Goal: Communication & Community: Answer question/provide support

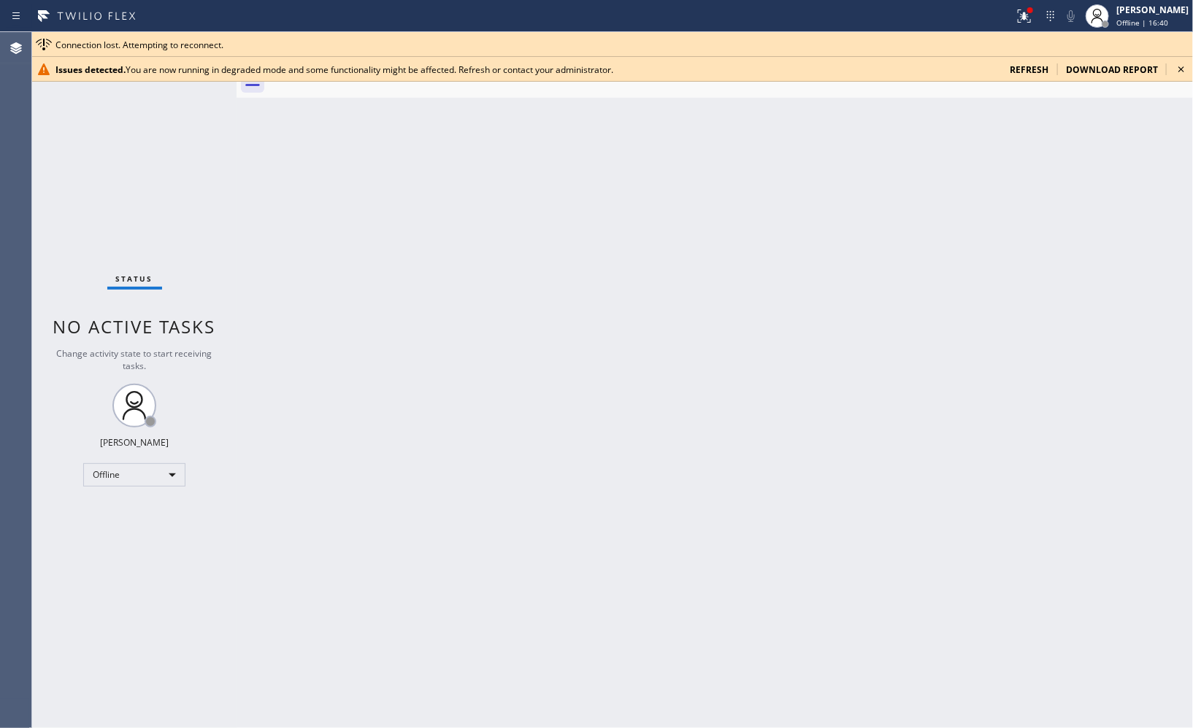
click at [1183, 63] on icon at bounding box center [1181, 70] width 18 height 18
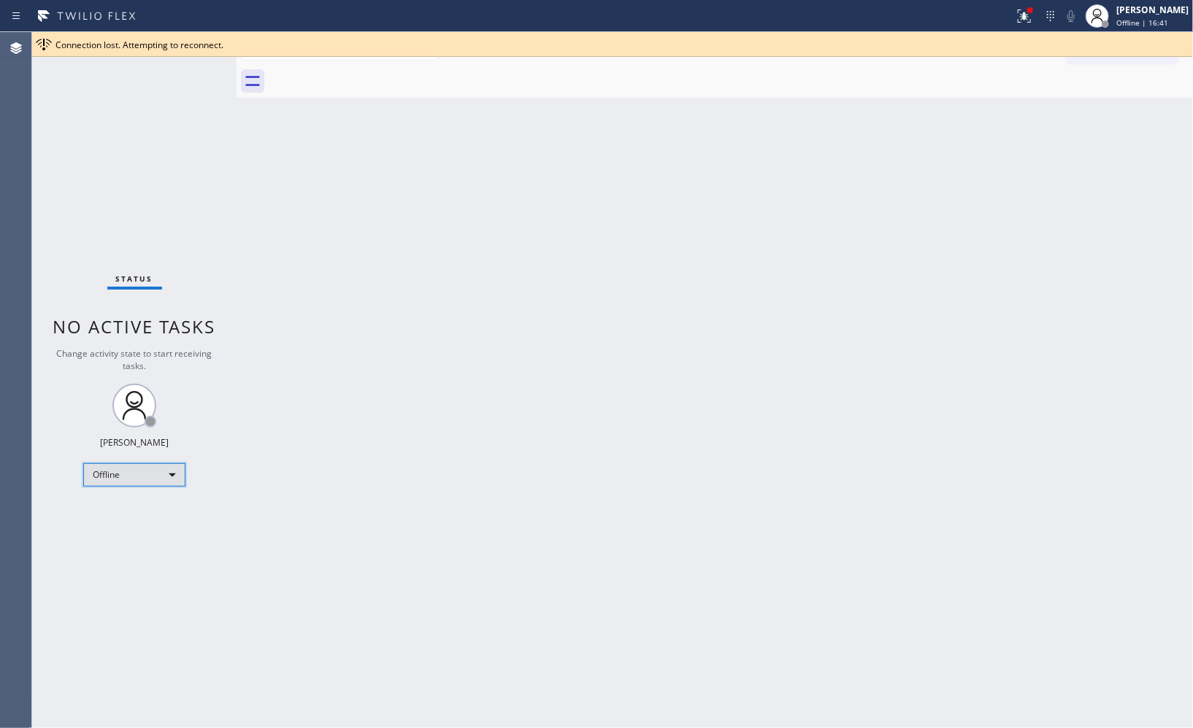
click at [163, 479] on div "Offline" at bounding box center [134, 474] width 102 height 23
click at [134, 536] on li "Unavailable" at bounding box center [133, 532] width 99 height 18
click at [334, 245] on div "Back to Dashboard Change Sender ID Customers Technicians Select a contact Outbo…" at bounding box center [714, 380] width 956 height 696
click at [1177, 45] on icon at bounding box center [1181, 45] width 18 height 18
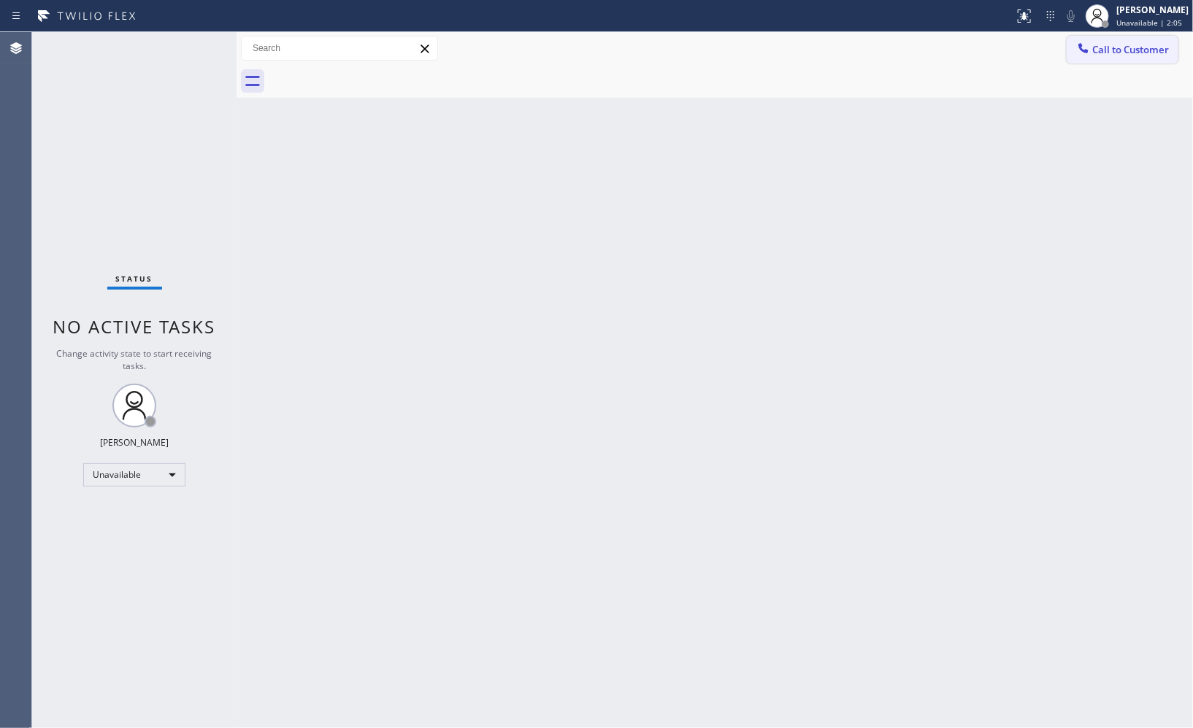
click at [1139, 56] on button "Call to Customer" at bounding box center [1122, 50] width 112 height 28
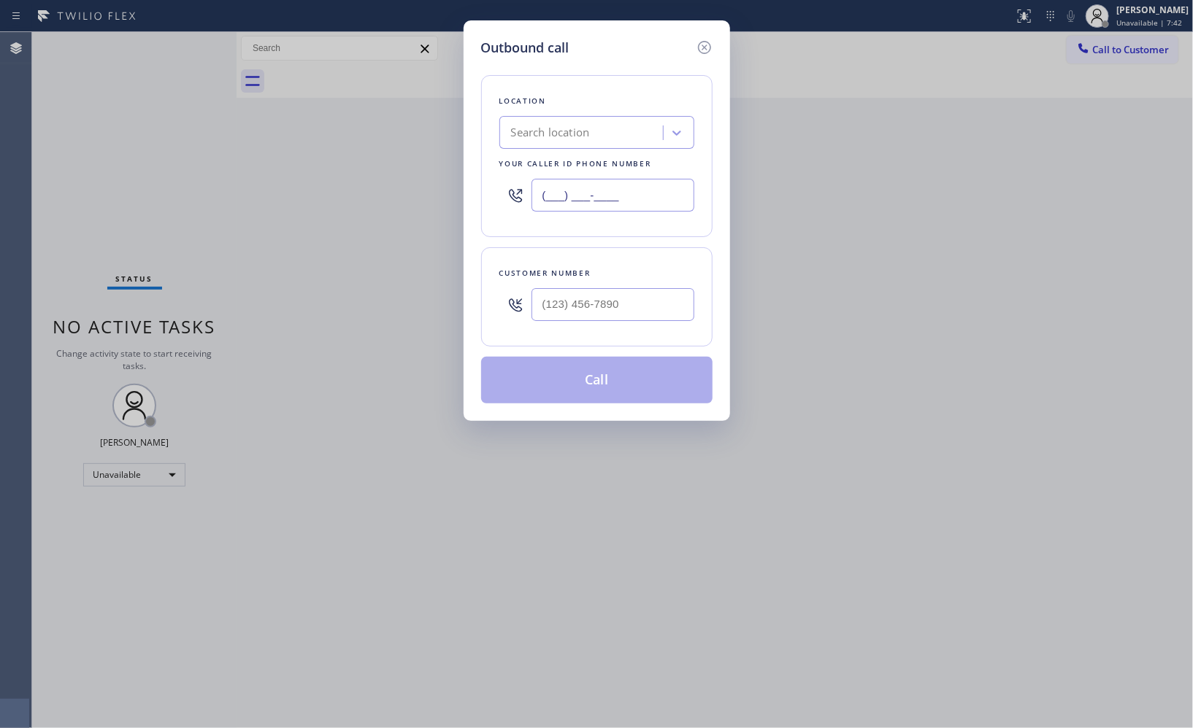
drag, startPoint x: 591, startPoint y: 188, endPoint x: 363, endPoint y: 0, distance: 295.0
click at [445, 137] on div "Outbound call Location Search location Your caller id phone number (___) ___-__…" at bounding box center [596, 364] width 1193 height 728
paste input "630) 394-6070"
type input "(630) 394-6070"
drag, startPoint x: 618, startPoint y: 309, endPoint x: 484, endPoint y: 288, distance: 136.0
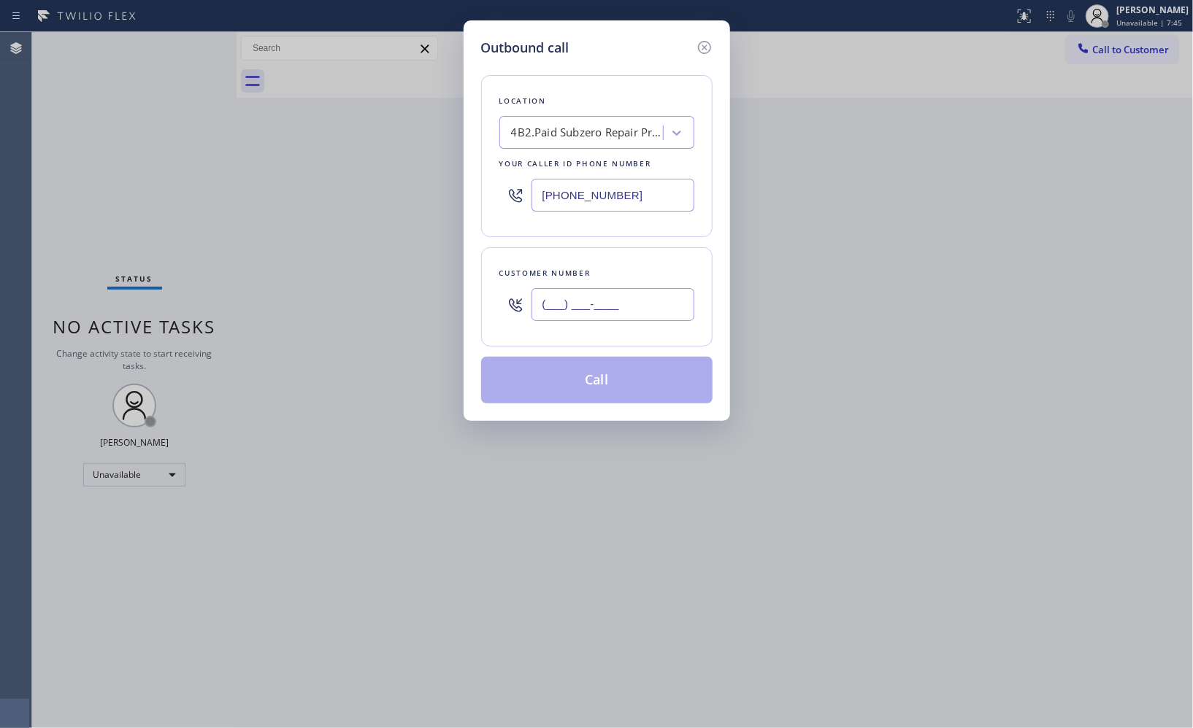
click at [493, 294] on div "Customer number (___) ___-____" at bounding box center [596, 296] width 231 height 99
paste input "917) 797-6447"
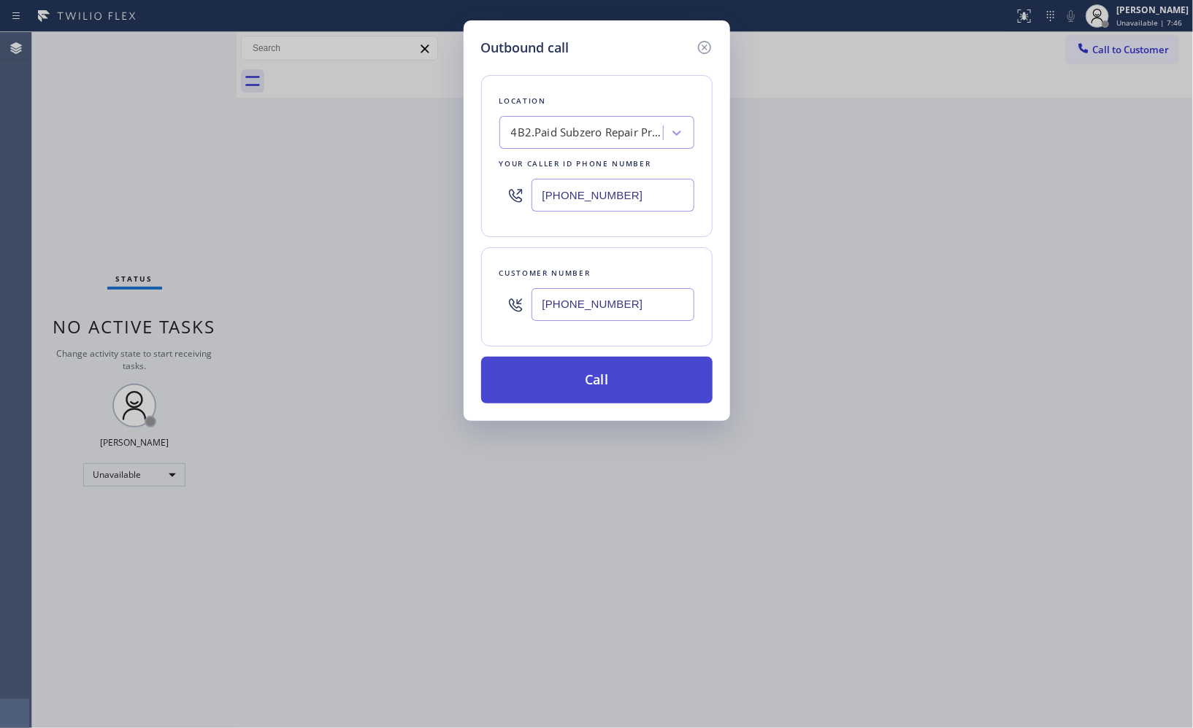
type input "(917) 797-6447"
click at [643, 388] on button "Call" at bounding box center [596, 380] width 231 height 47
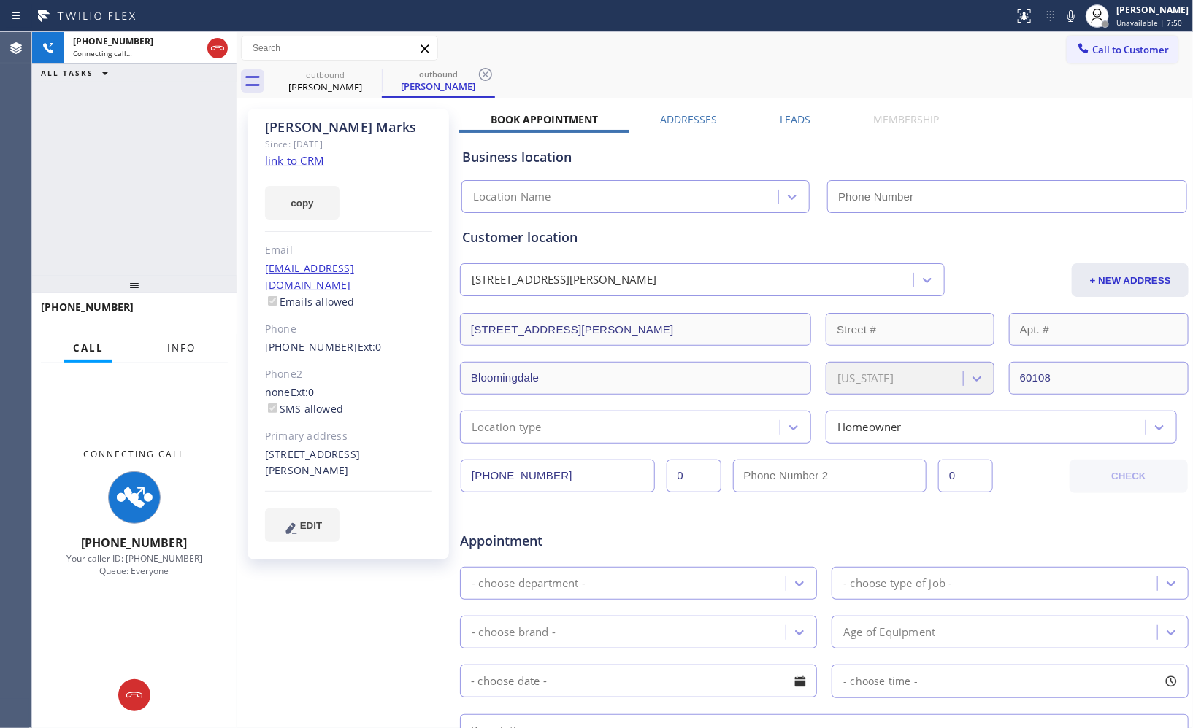
type input "(630) 394-6070"
click at [187, 345] on span "Info" at bounding box center [181, 348] width 28 height 13
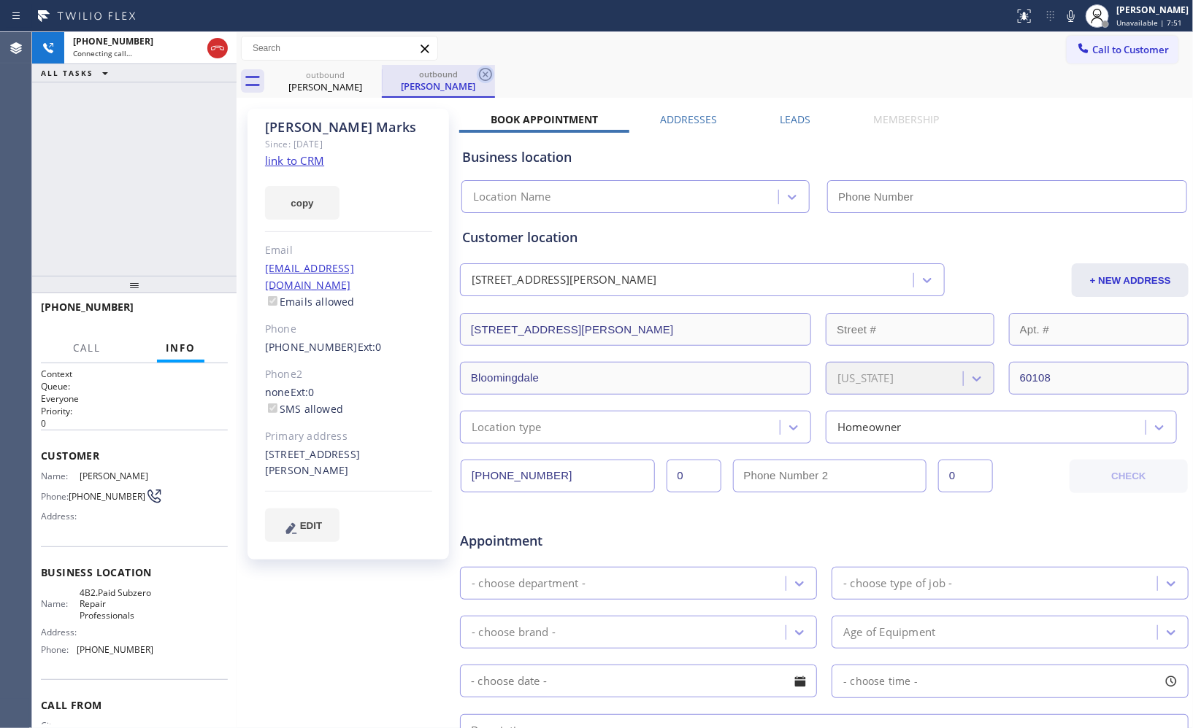
type input "(630) 394-6070"
click at [486, 69] on icon at bounding box center [486, 75] width 18 height 18
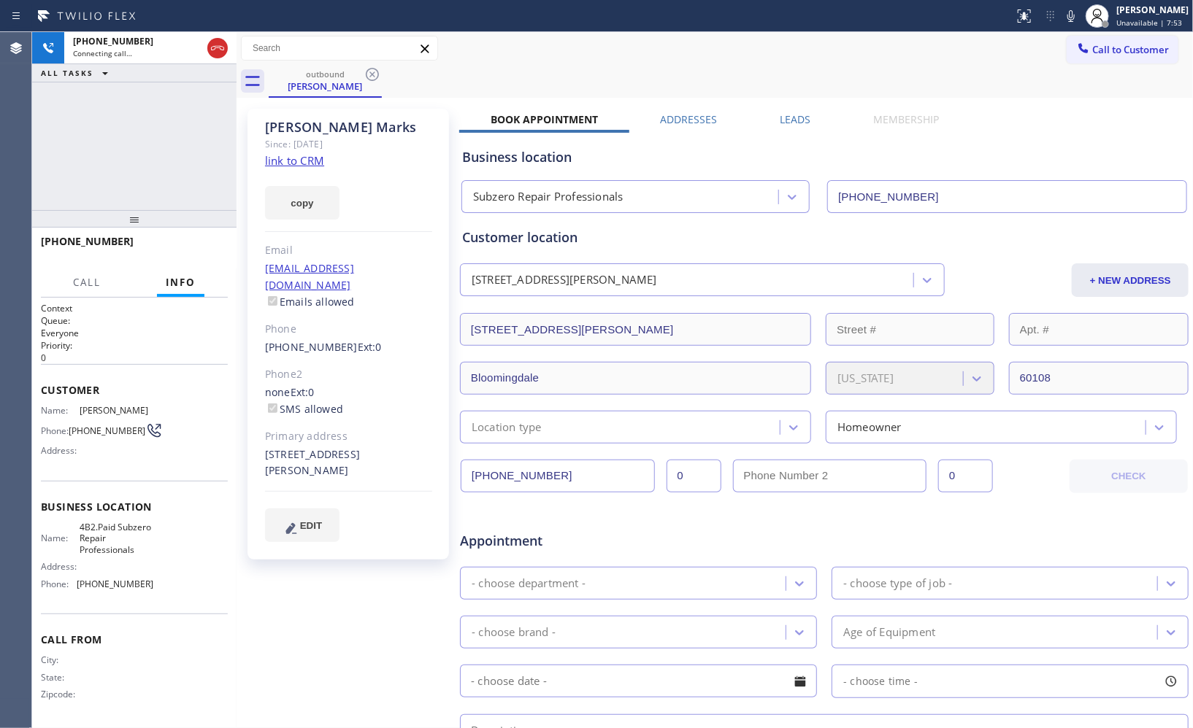
drag, startPoint x: 152, startPoint y: 268, endPoint x: 148, endPoint y: 197, distance: 70.9
click at [148, 210] on div at bounding box center [134, 219] width 204 height 18
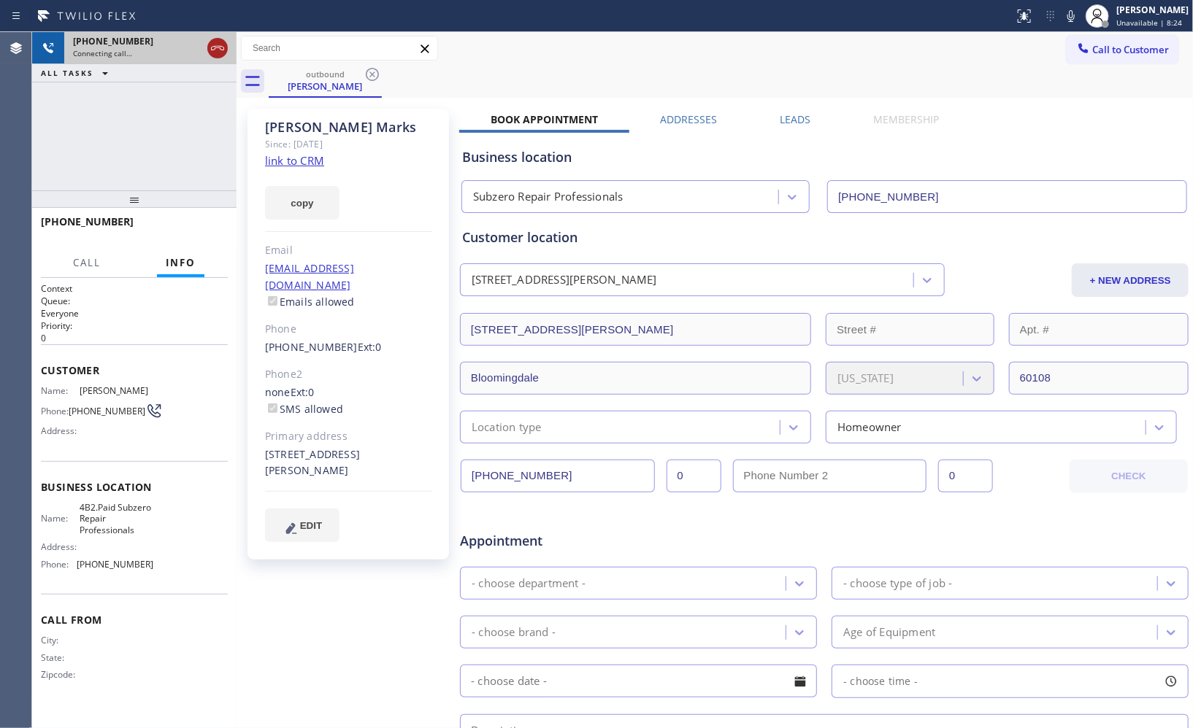
click at [222, 47] on icon at bounding box center [217, 48] width 13 height 4
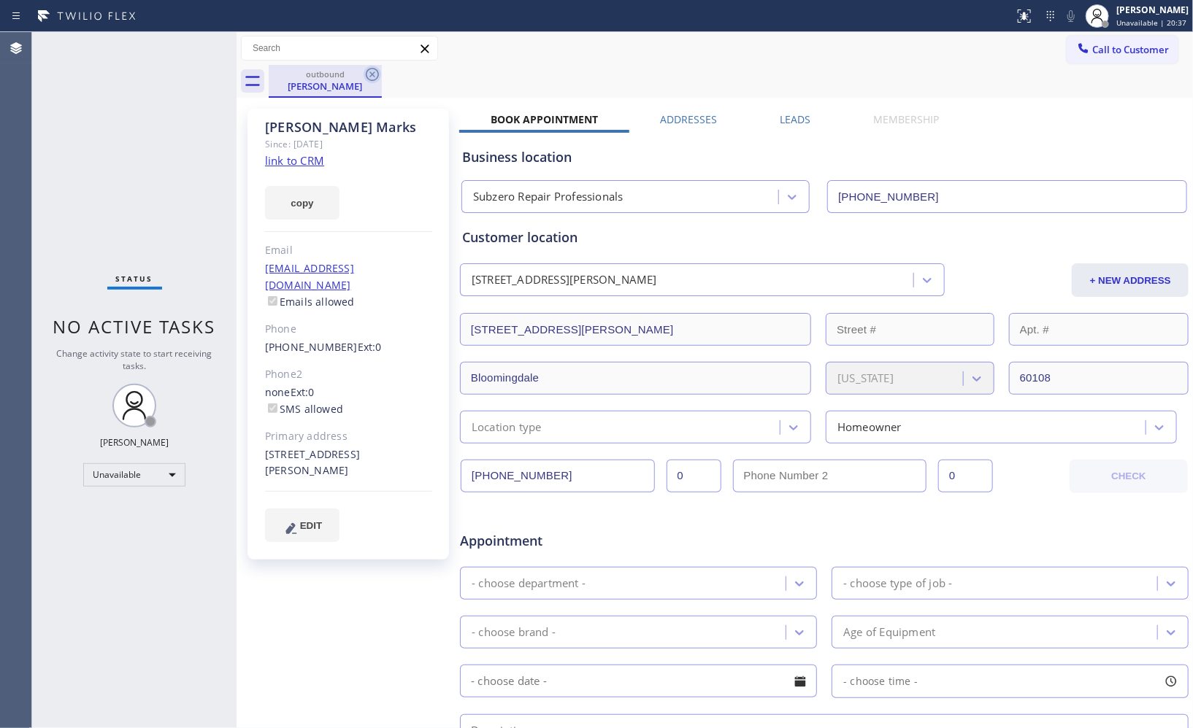
click at [372, 71] on icon at bounding box center [372, 75] width 18 height 18
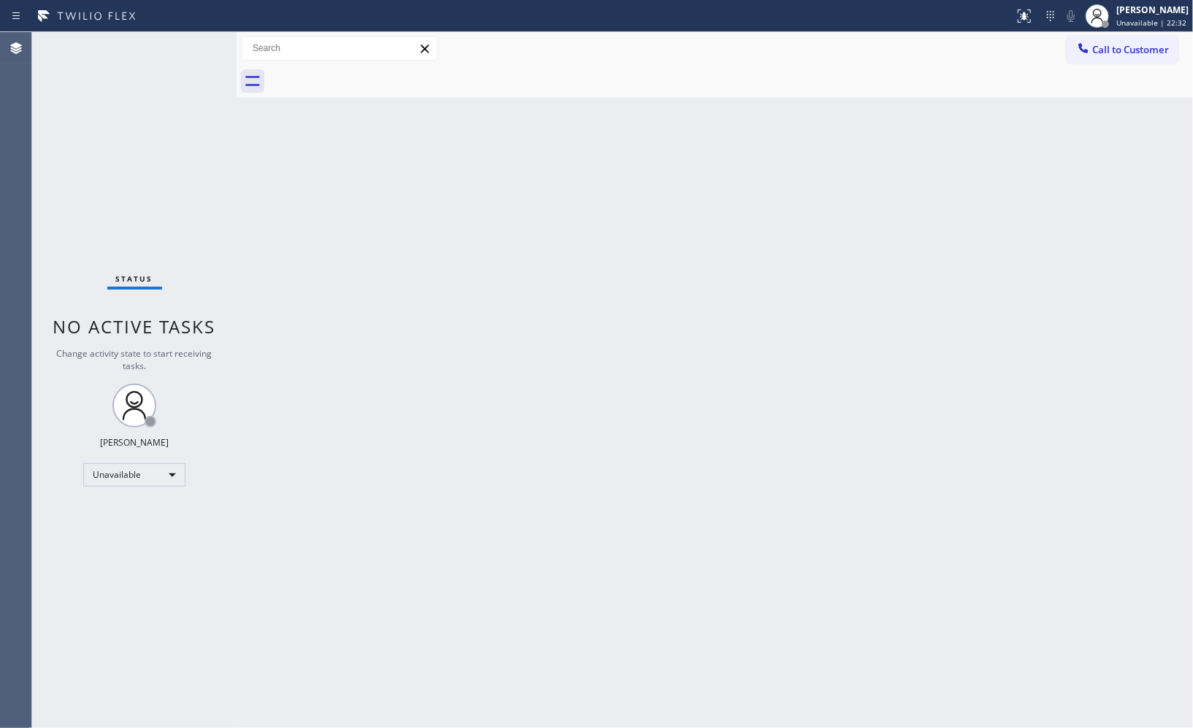
click at [695, 221] on div "Back to Dashboard Change Sender ID Customers Technicians Select a contact Outbo…" at bounding box center [714, 380] width 956 height 696
click at [1139, 32] on div "Call to Customer Outbound call Location Subzero Repair Professionals Your calle…" at bounding box center [714, 48] width 956 height 33
click at [1140, 26] on span "Unavailable | 22:43" at bounding box center [1151, 23] width 70 height 10
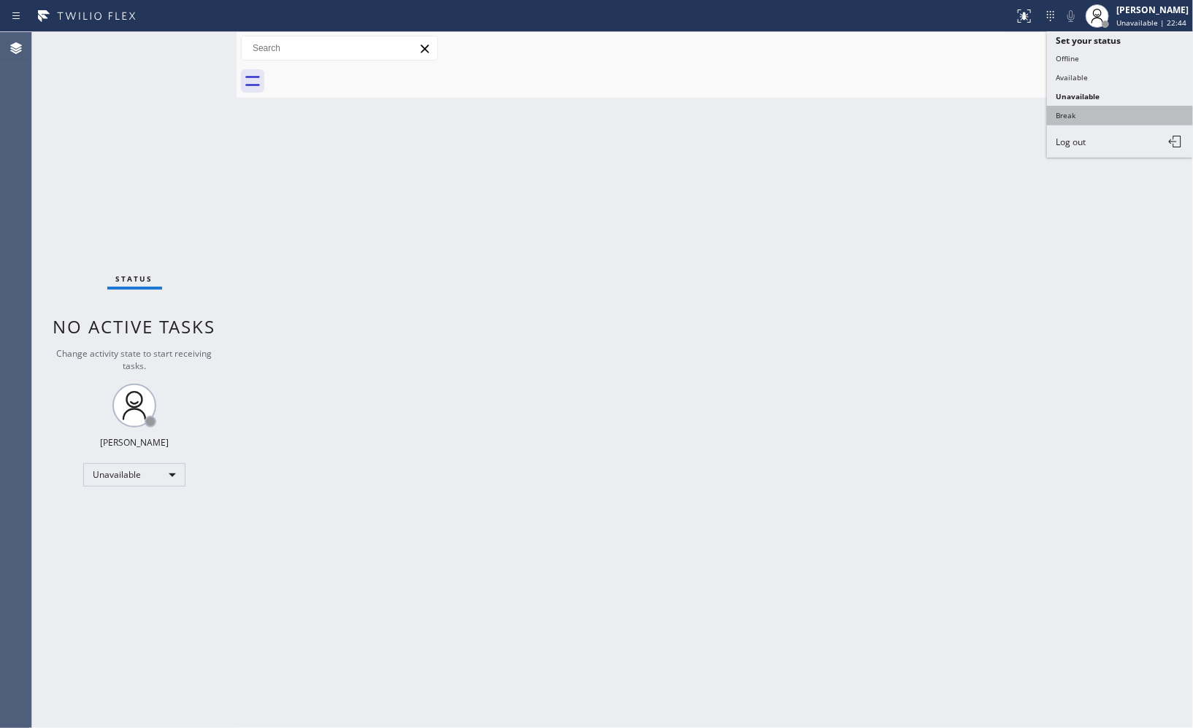
click at [1084, 114] on button "Break" at bounding box center [1120, 115] width 146 height 19
